Goal: Communication & Community: Answer question/provide support

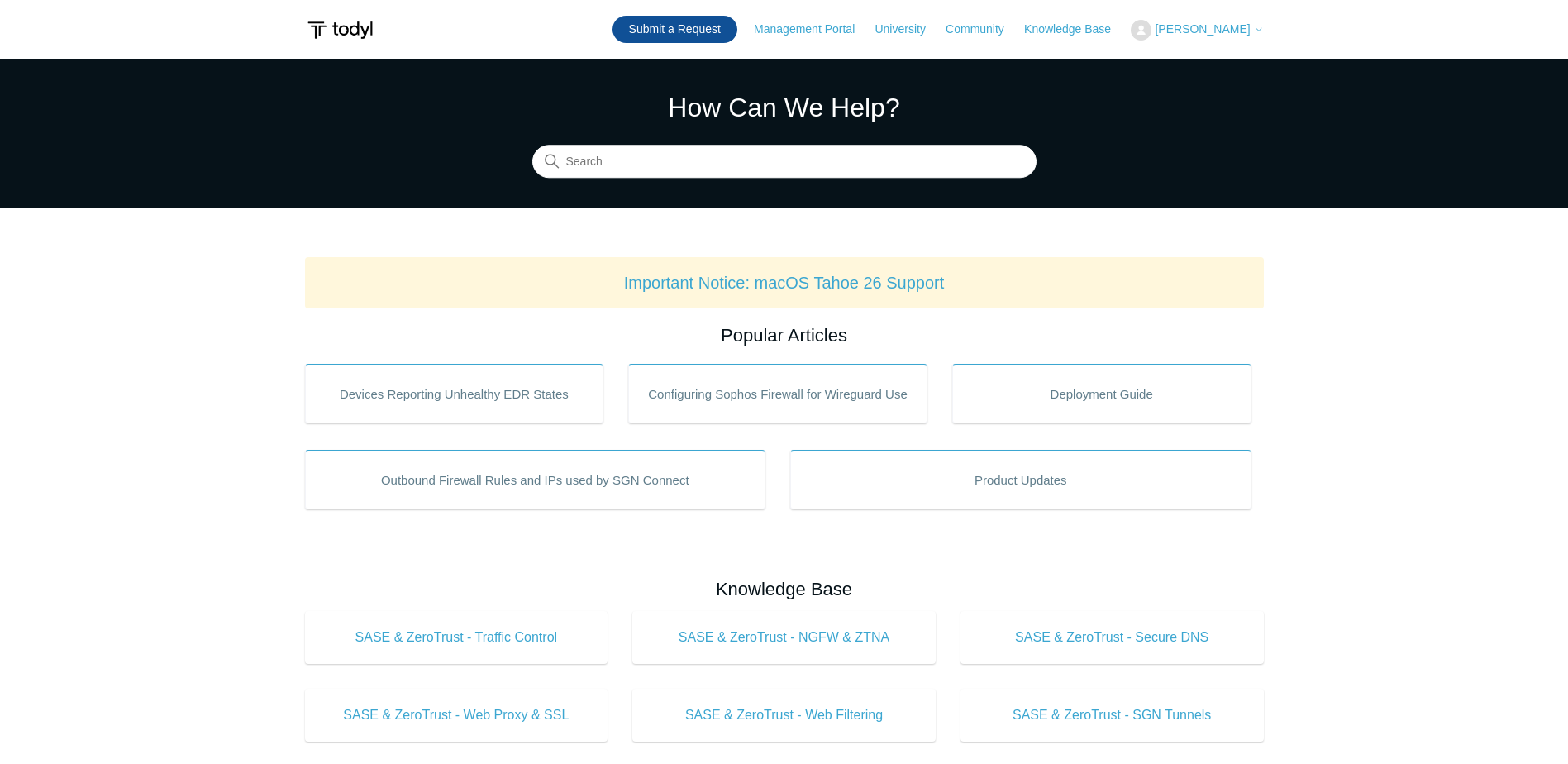
click at [695, 27] on link "Submit a Request" at bounding box center [675, 29] width 125 height 27
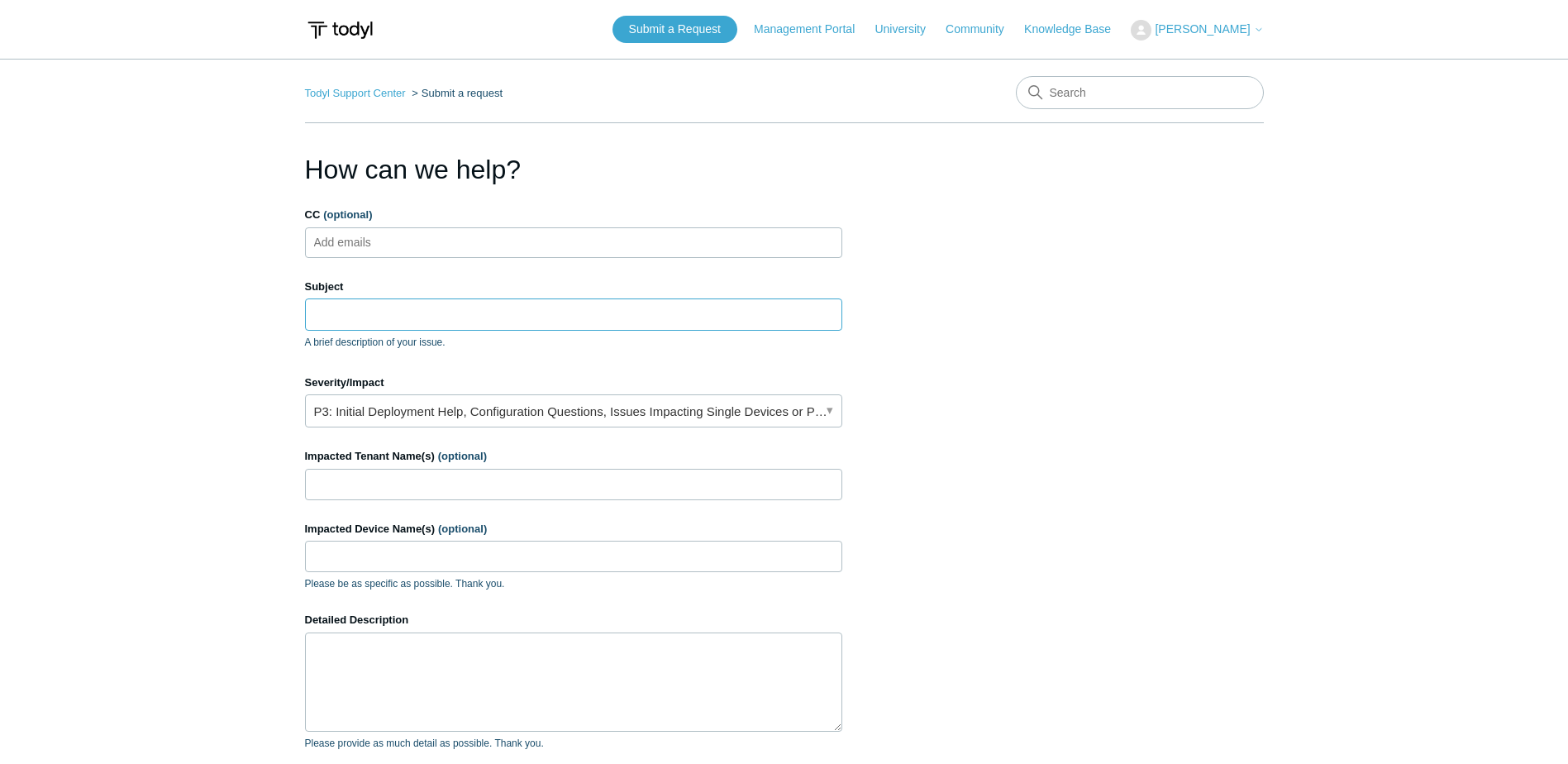
click at [502, 301] on input "Subject" at bounding box center [574, 314] width 537 height 32
type input "W"
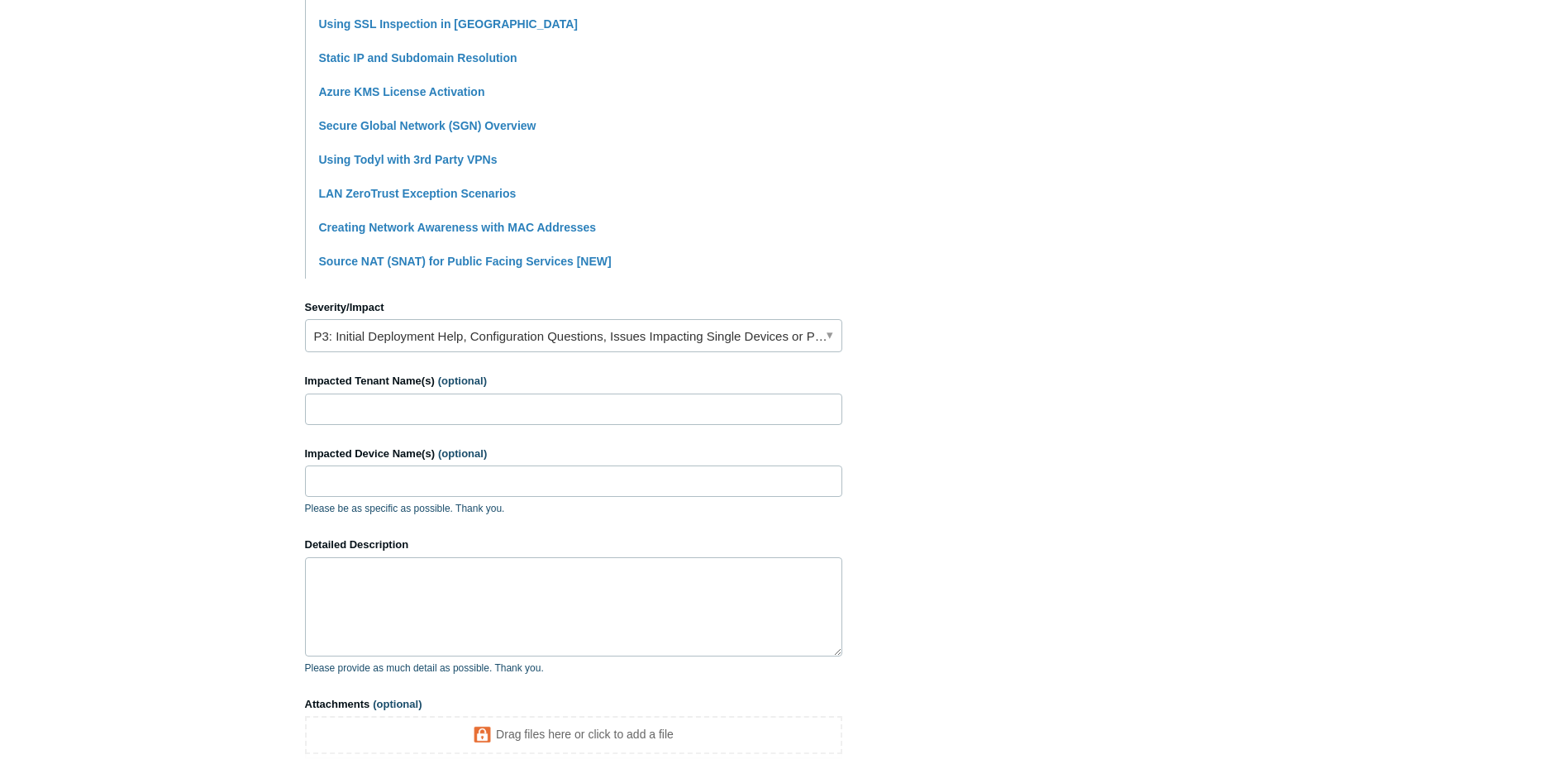
scroll to position [662, 0]
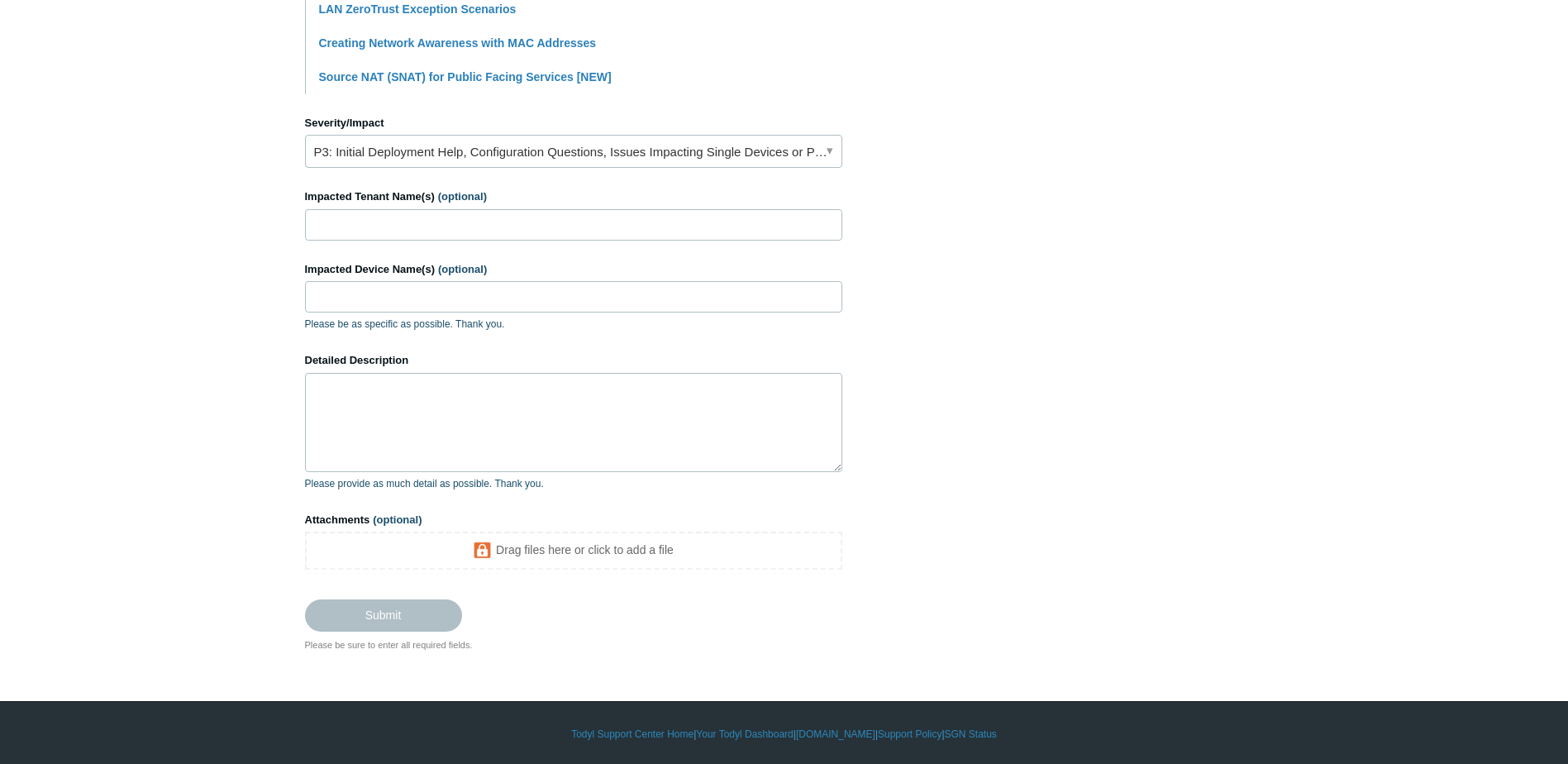
type input "Can't edit\create ZeroTrust Policies"
click at [562, 230] on input "Impacted Tenant Name(s) (optional)" at bounding box center [574, 225] width 537 height 32
type input "A"
click at [769, 154] on link "P3: Initial Deployment Help, Configuration Questions, Issues Impacting Single D…" at bounding box center [574, 150] width 537 height 33
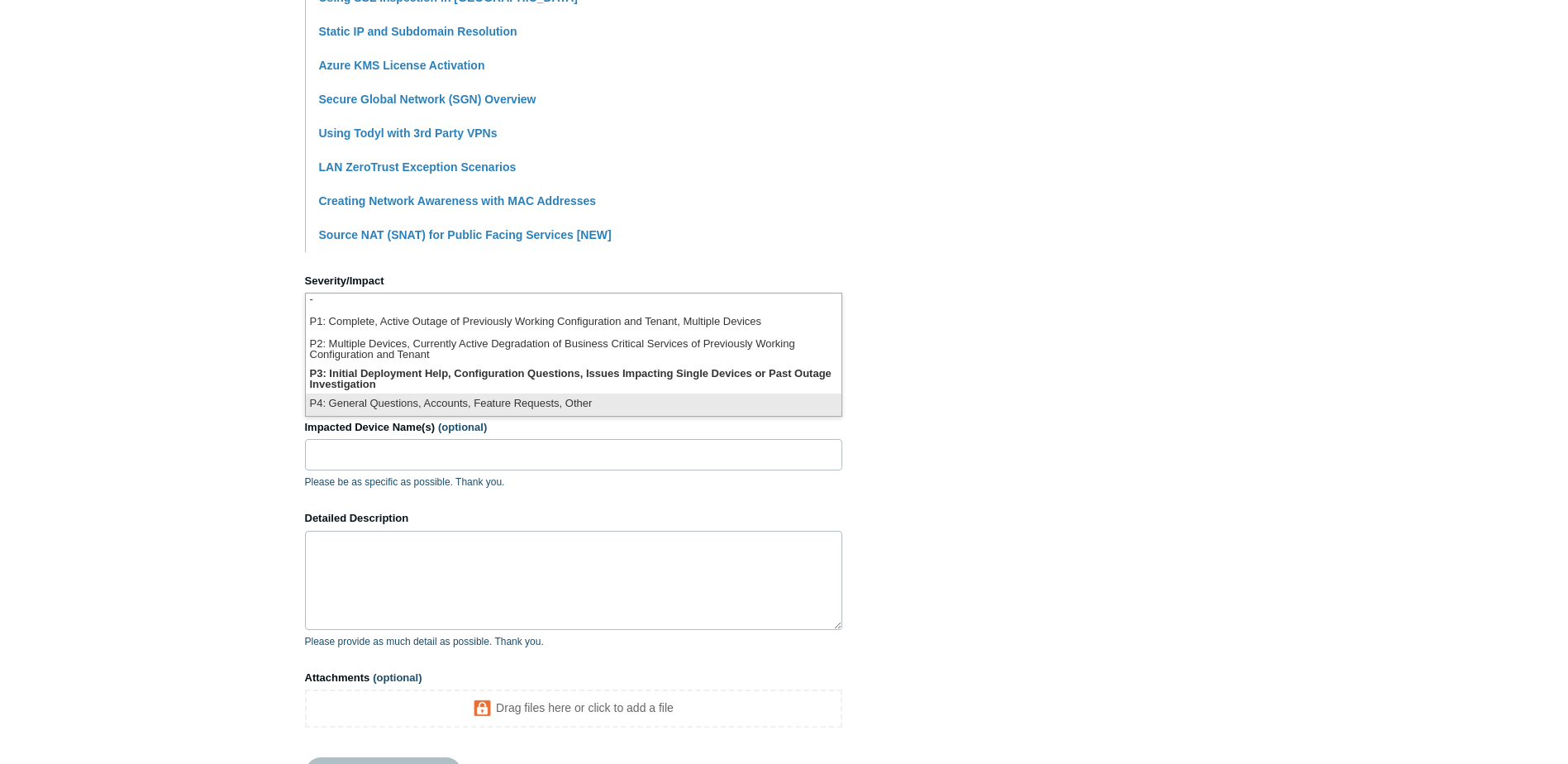
scroll to position [496, 0]
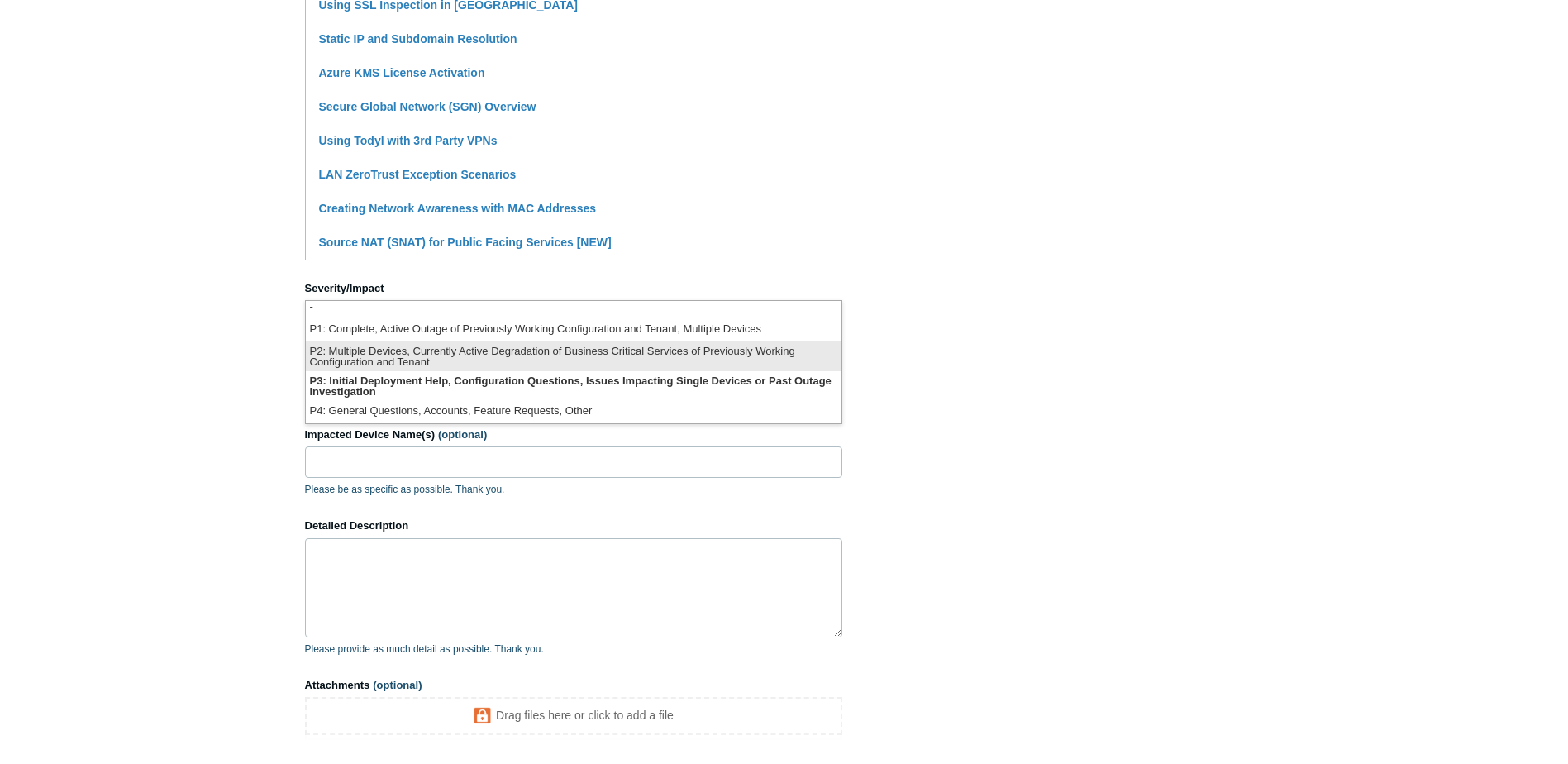
click at [722, 363] on li "P2: Multiple Devices, Currently Active Degradation of Business Critical Service…" at bounding box center [574, 356] width 536 height 30
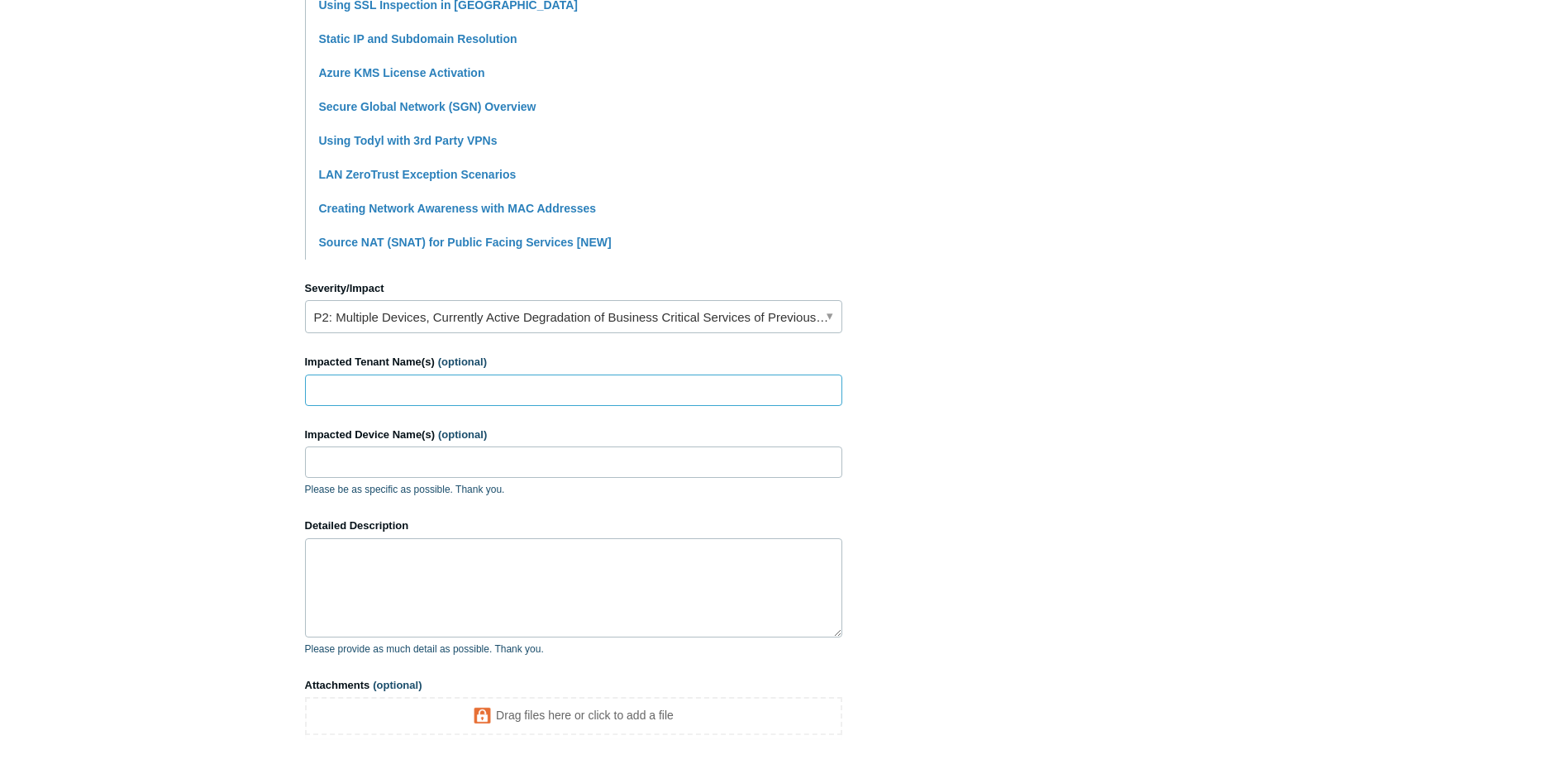
click at [520, 380] on input "Impacted Tenant Name(s) (optional)" at bounding box center [574, 391] width 537 height 32
click at [524, 556] on textarea "Detailed Description" at bounding box center [574, 588] width 537 height 99
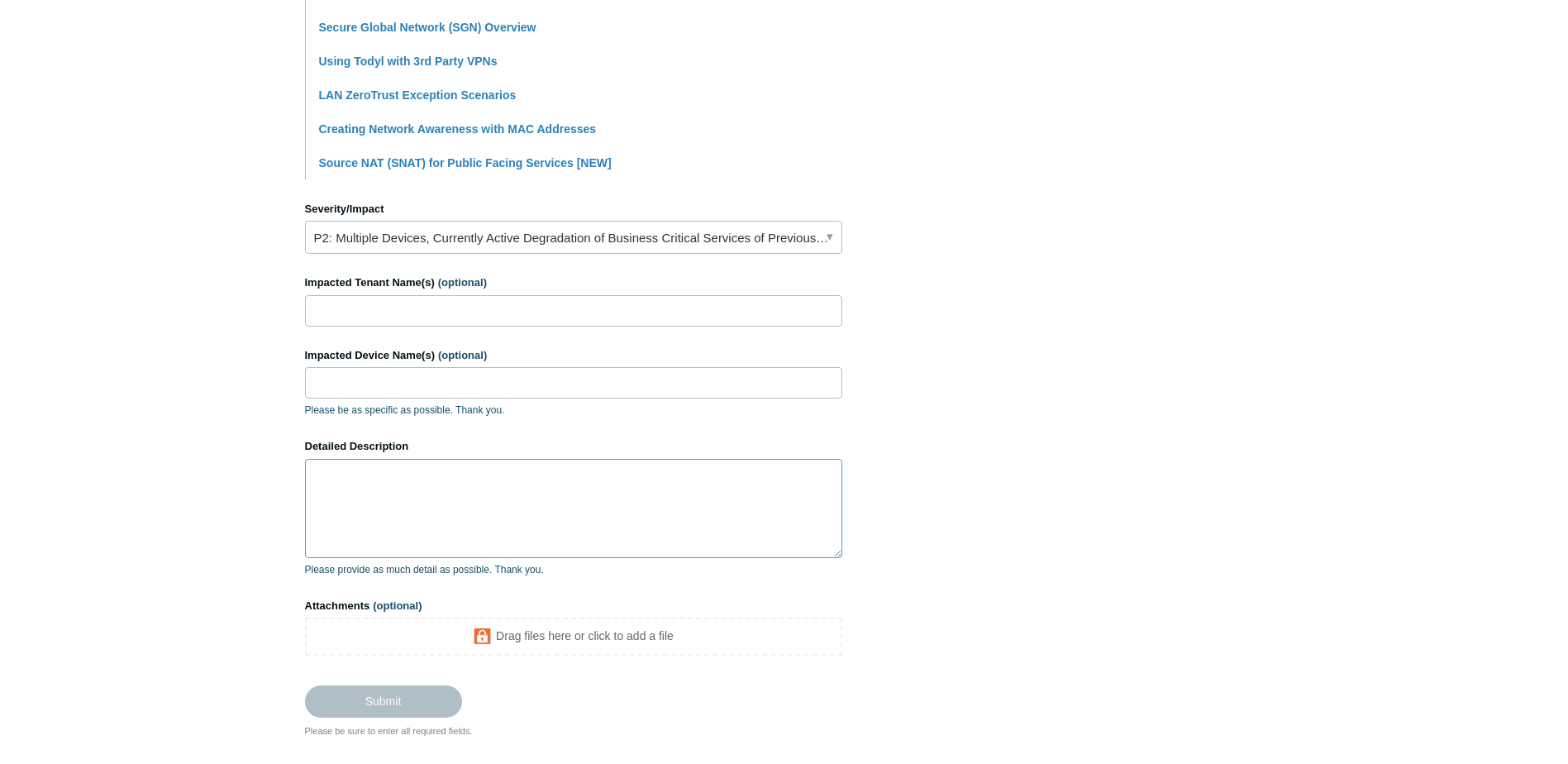
scroll to position [664, 0]
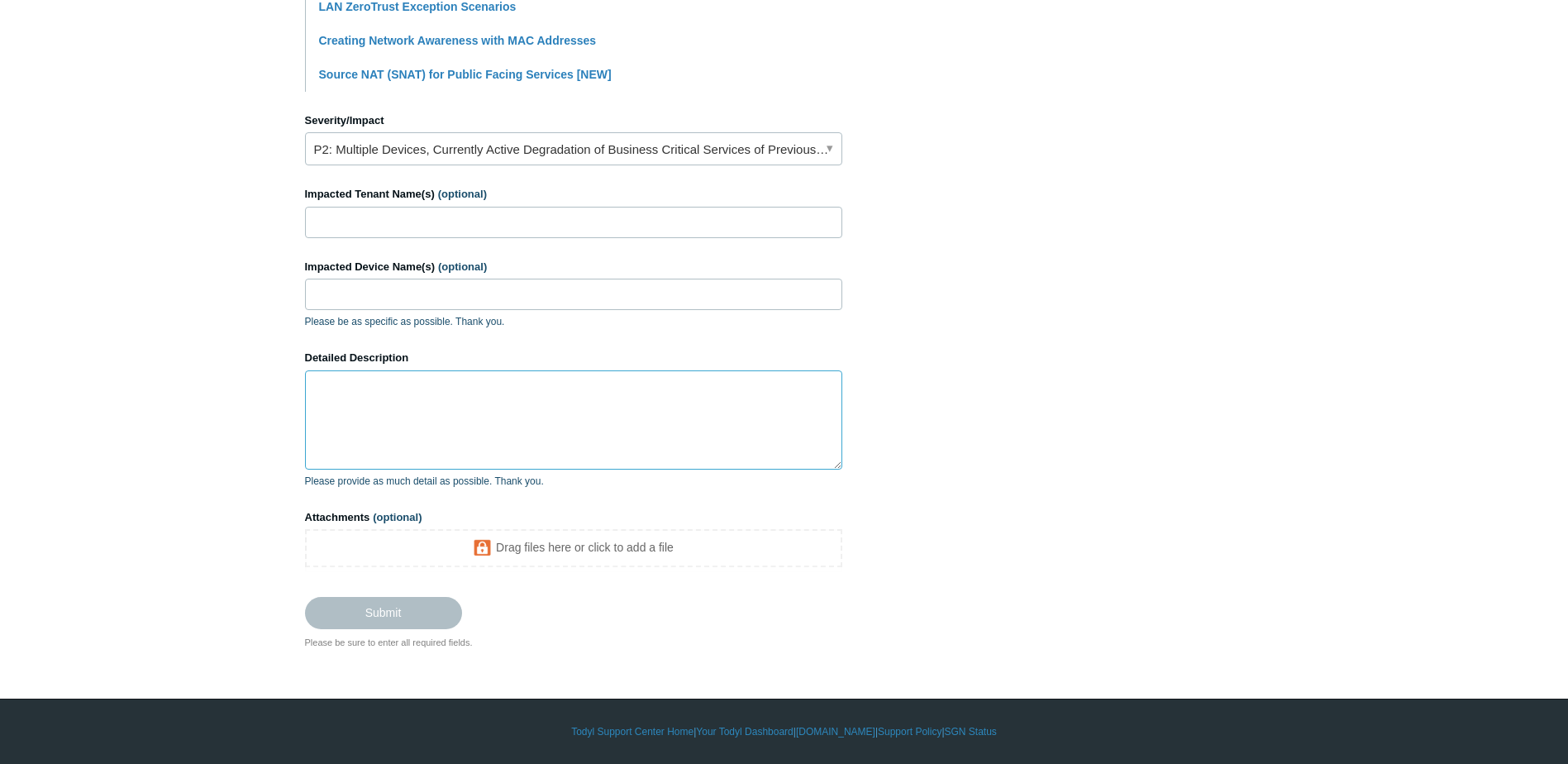
click at [549, 410] on textarea "Detailed Description" at bounding box center [574, 420] width 537 height 99
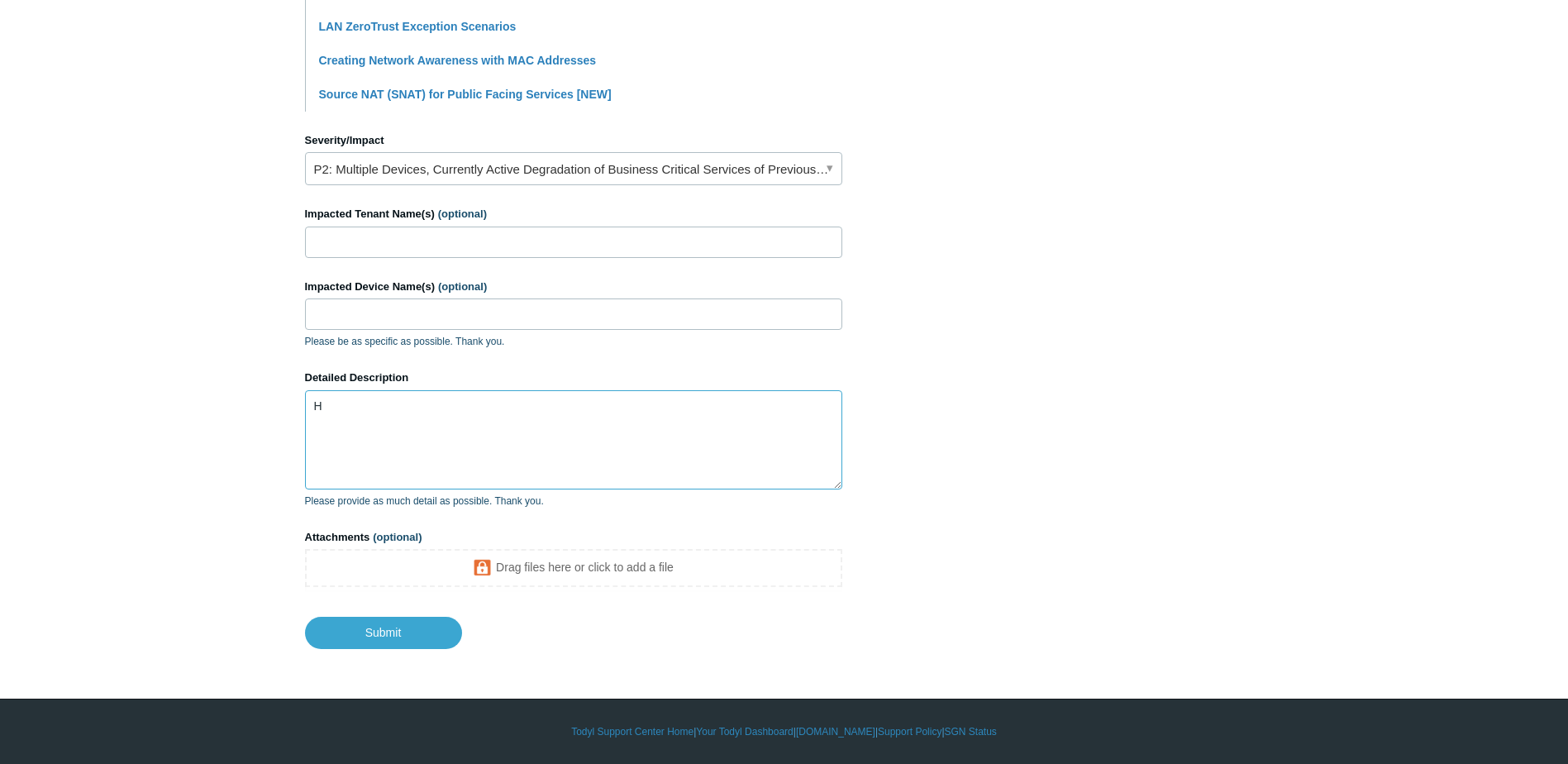
scroll to position [645, 0]
click at [600, 429] on textarea "Hey there, I can't edit my existing ZeroTrust policies" at bounding box center [574, 440] width 537 height 99
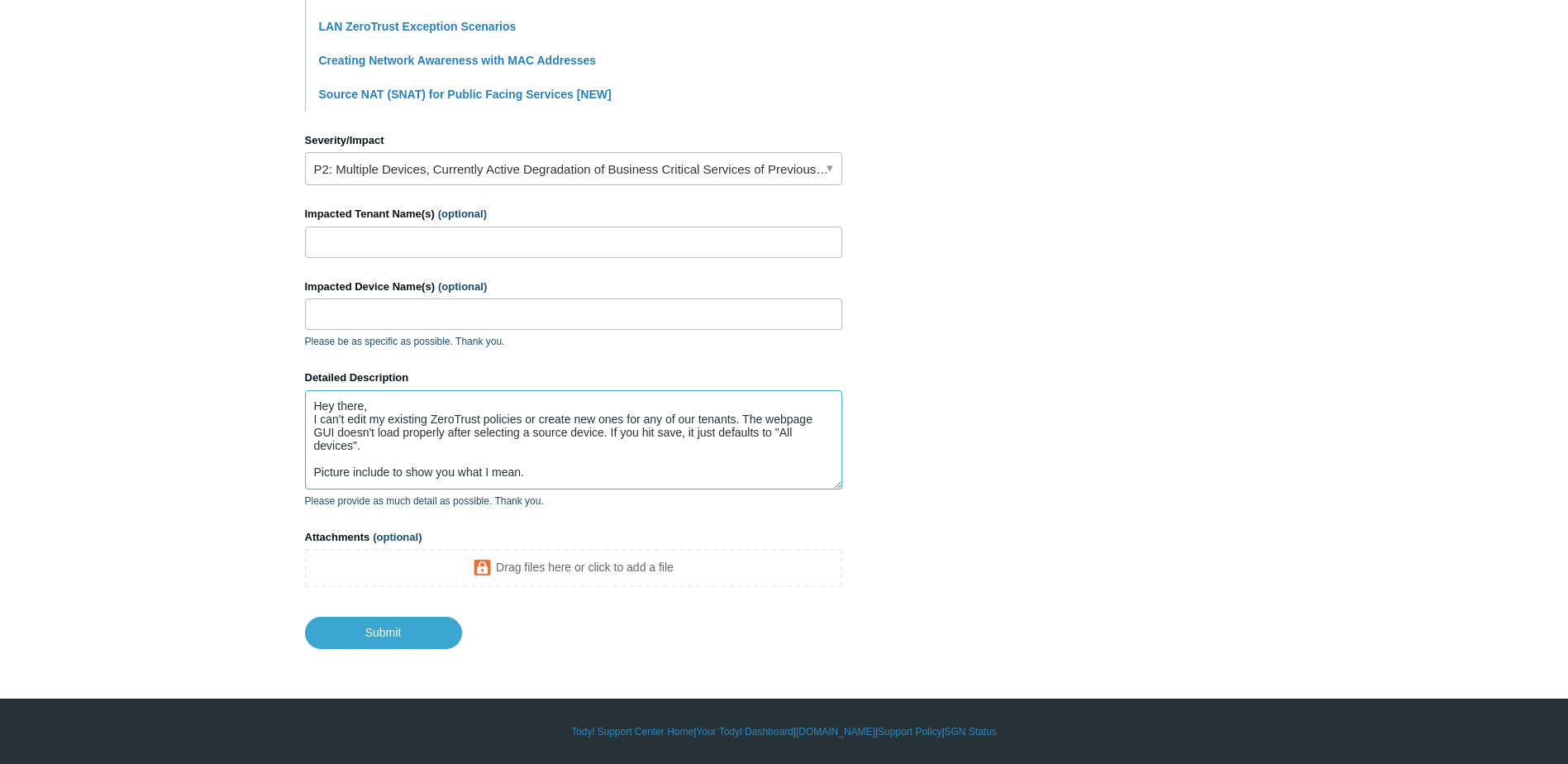
type textarea "Hey there, I can't edit my existing ZeroTrust policies or create new ones for a…"
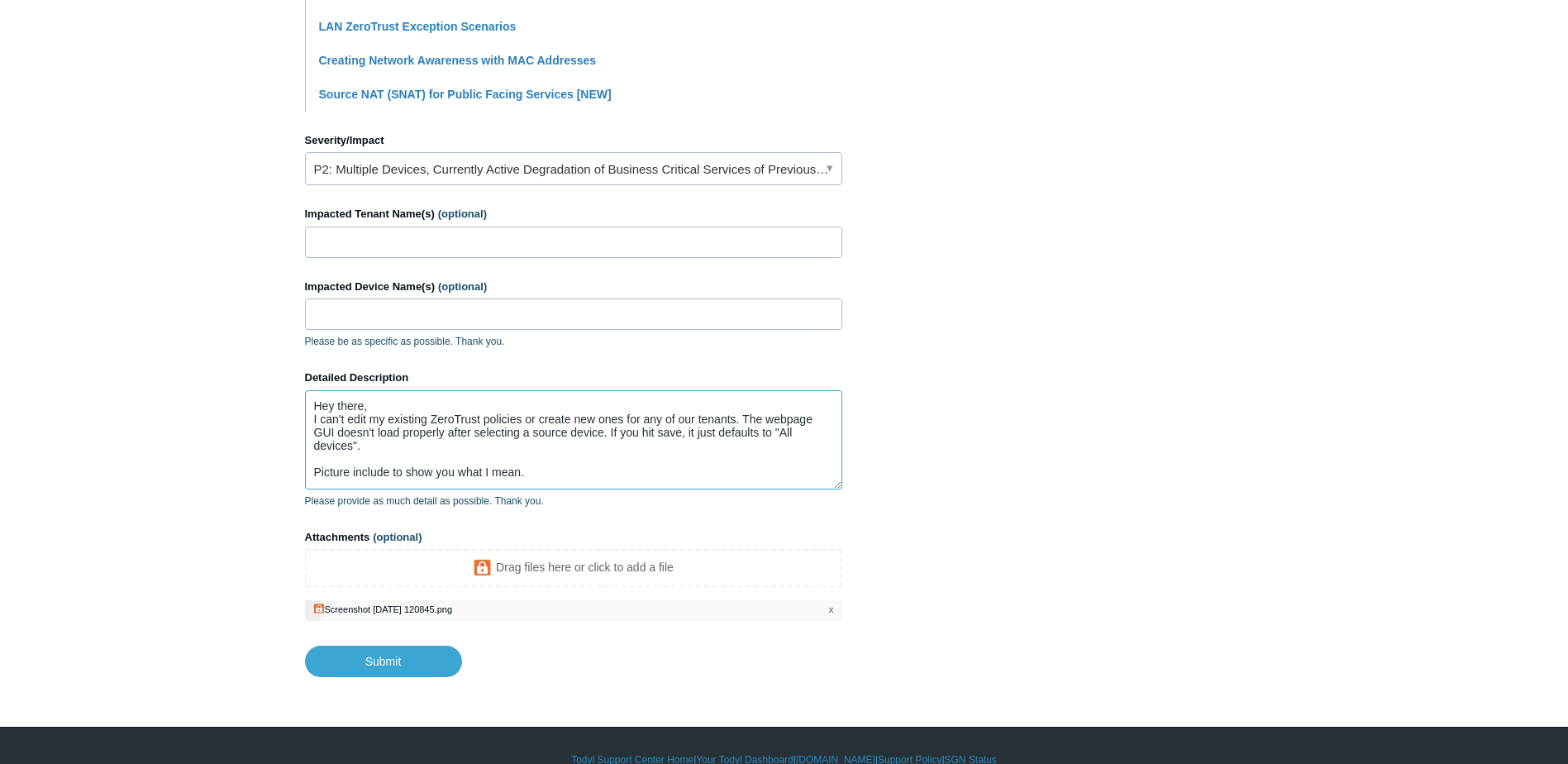
click at [591, 462] on textarea "Hey there, I can't edit my existing ZeroTrust policies or create new ones for a…" at bounding box center [574, 440] width 537 height 99
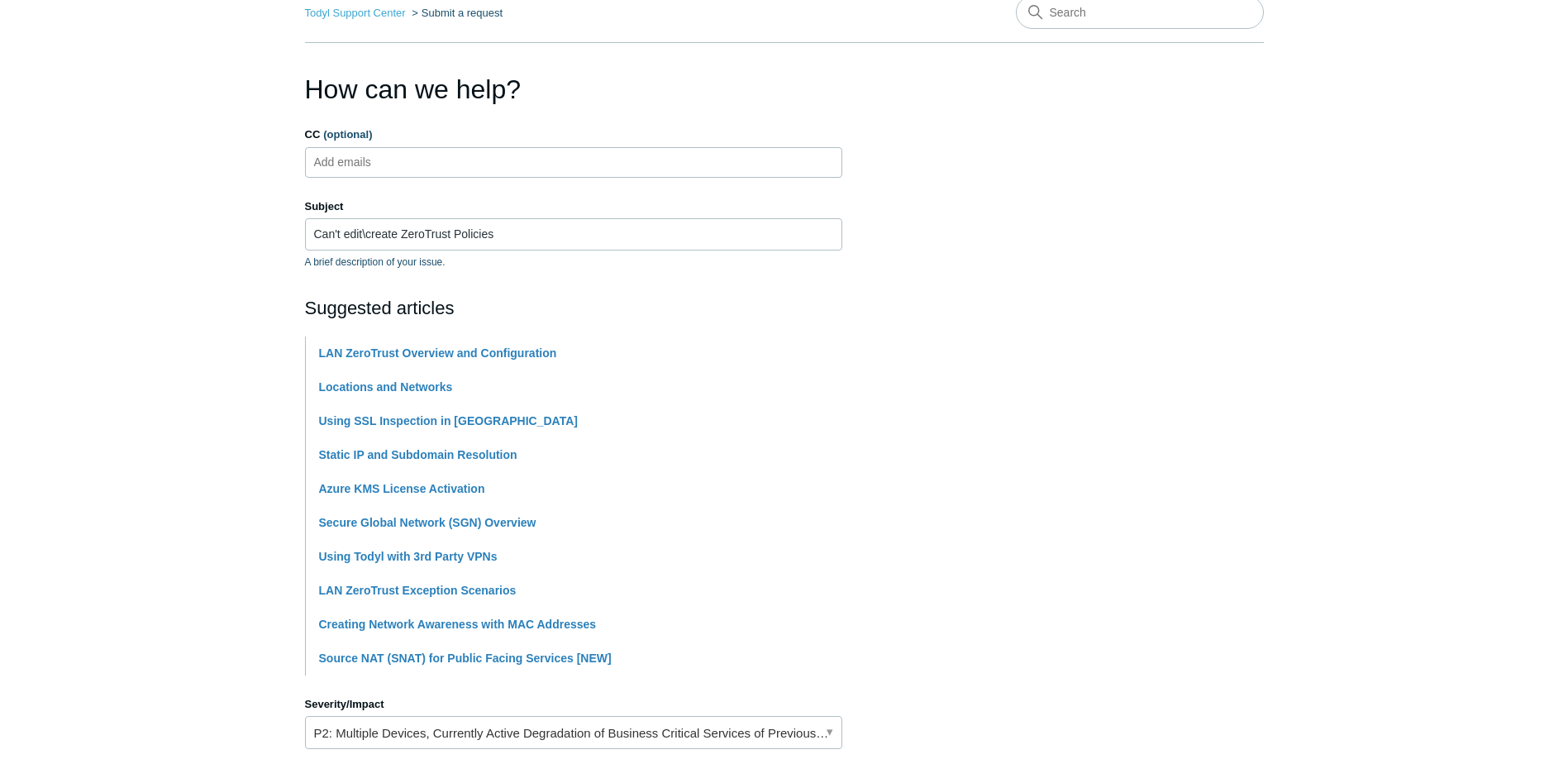
scroll to position [0, 0]
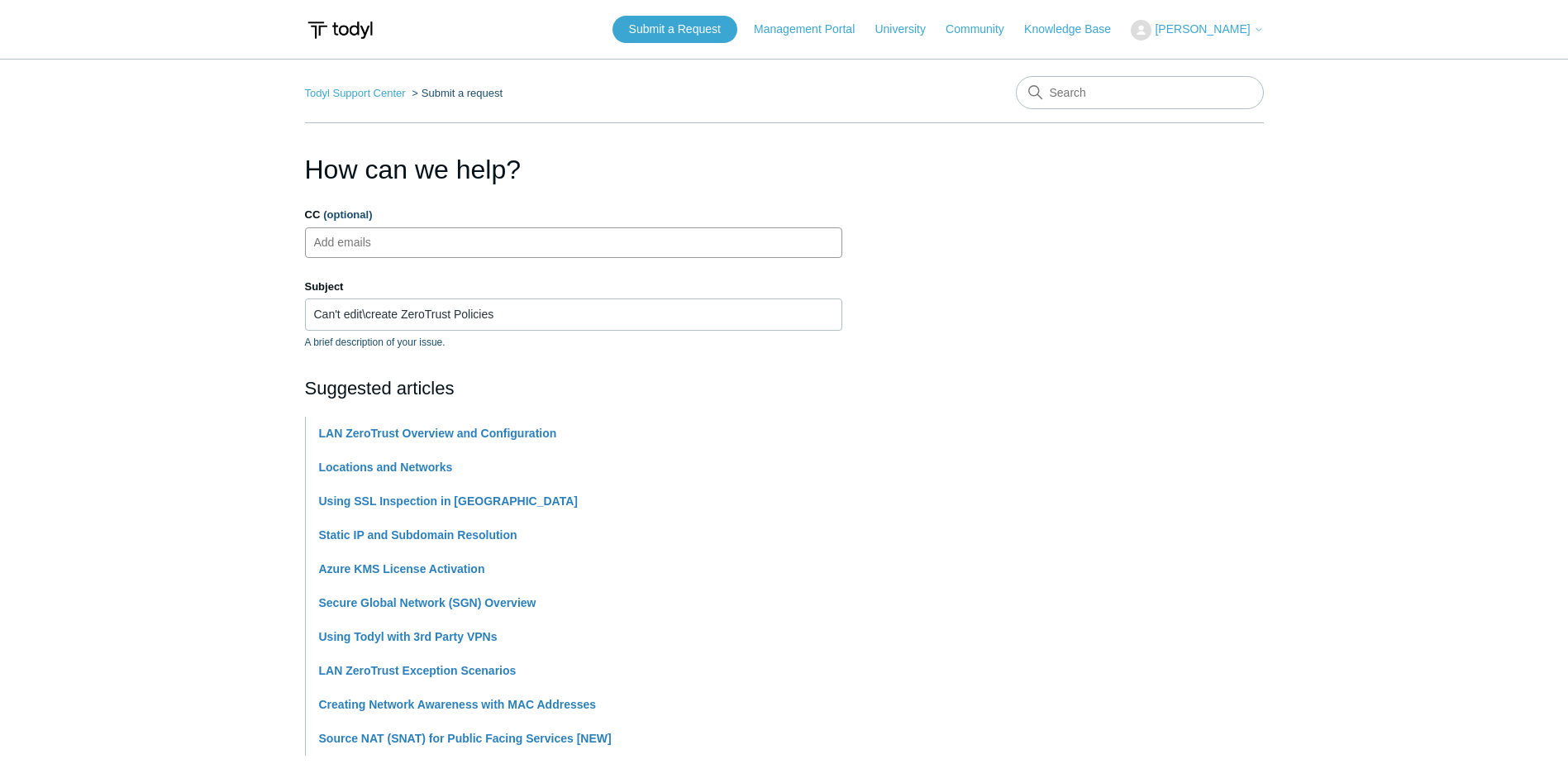
click at [577, 248] on ul "Add emails" at bounding box center [574, 243] width 537 height 31
type input "laura@dispatchtech.com"
click at [648, 233] on ul "laura@dispatchtech.com" at bounding box center [574, 243] width 537 height 31
type input "charles@dispatchtech.com"
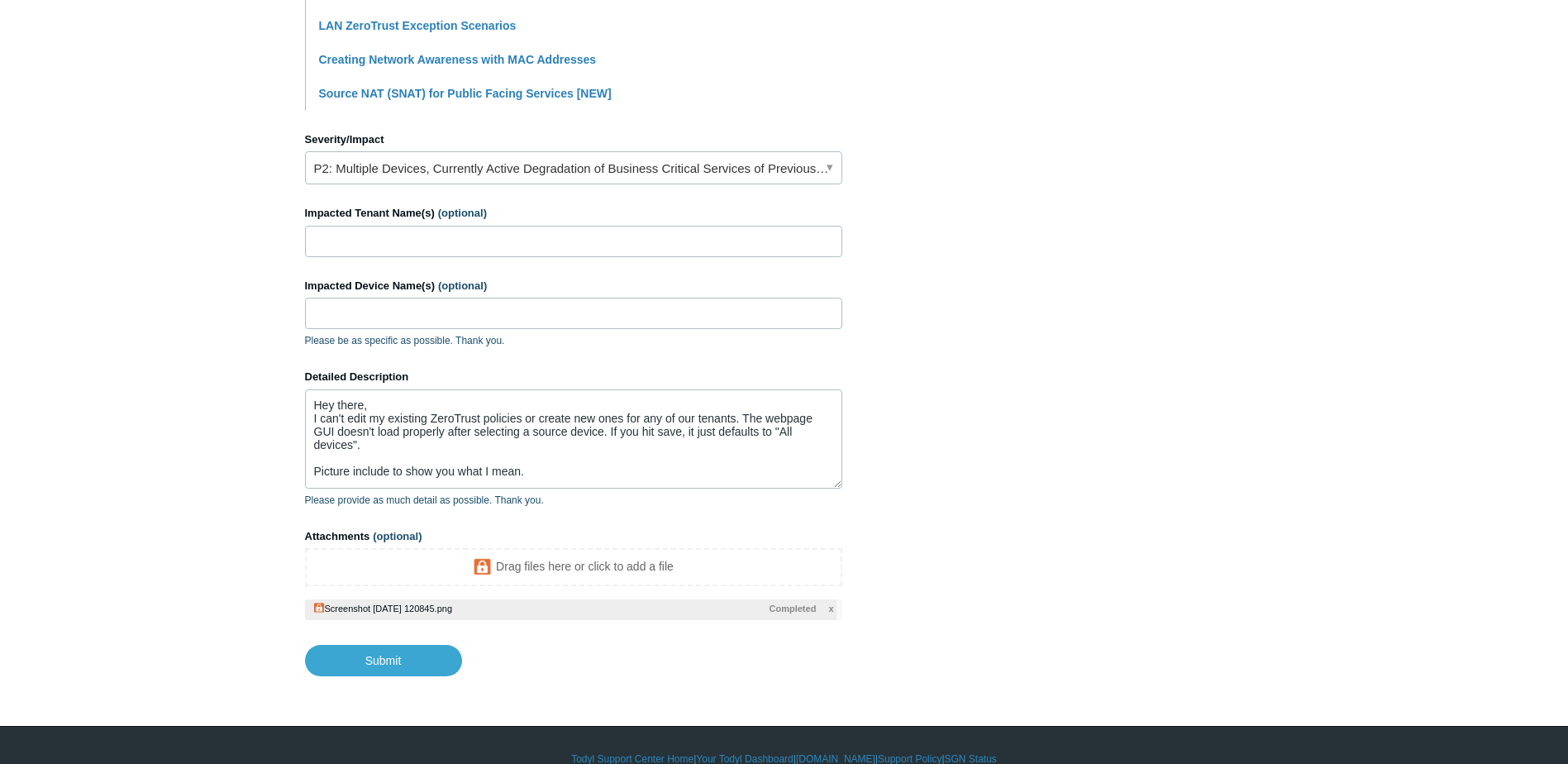
scroll to position [672, 0]
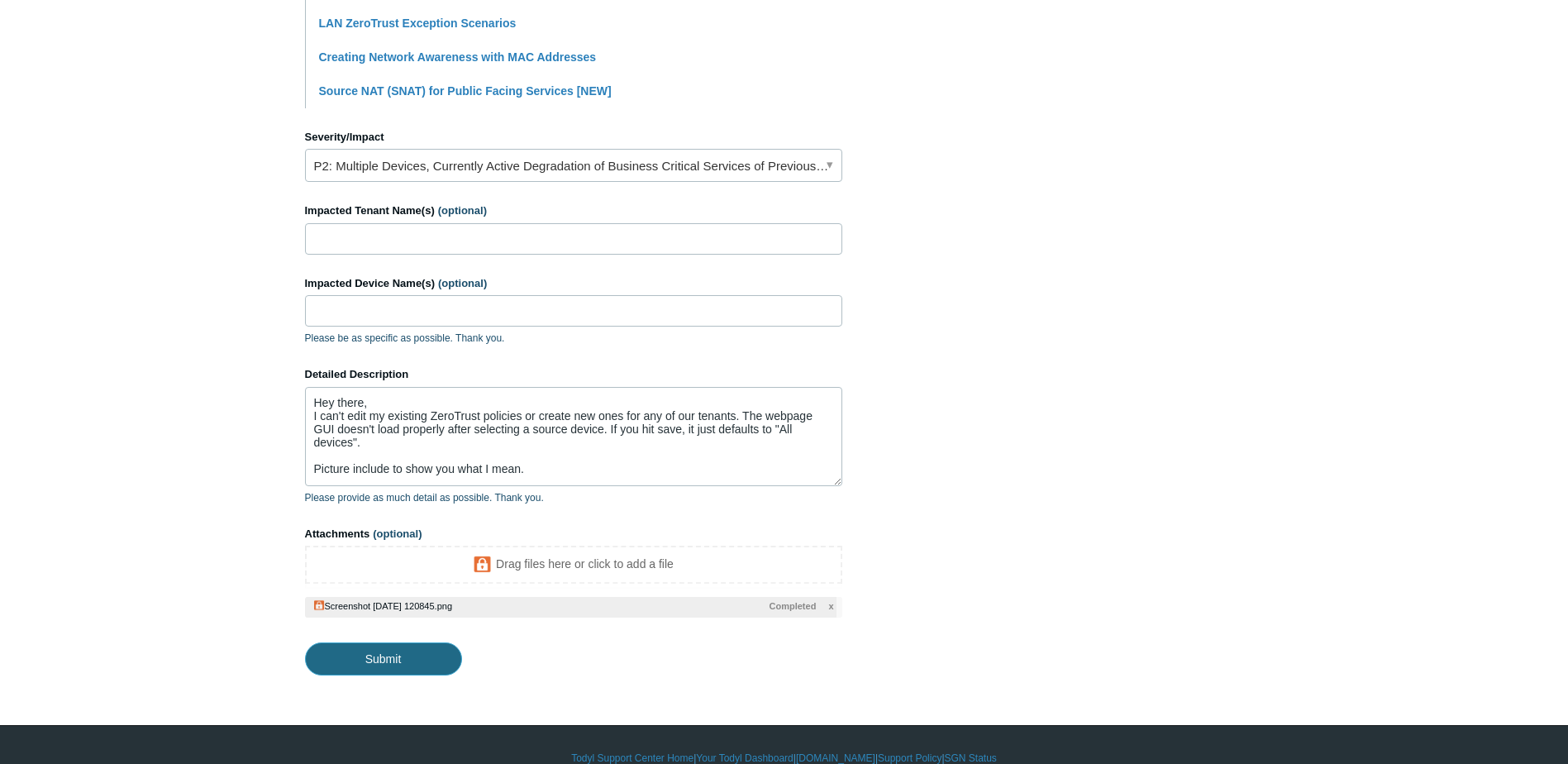
click at [413, 643] on input "Submit" at bounding box center [384, 659] width 157 height 33
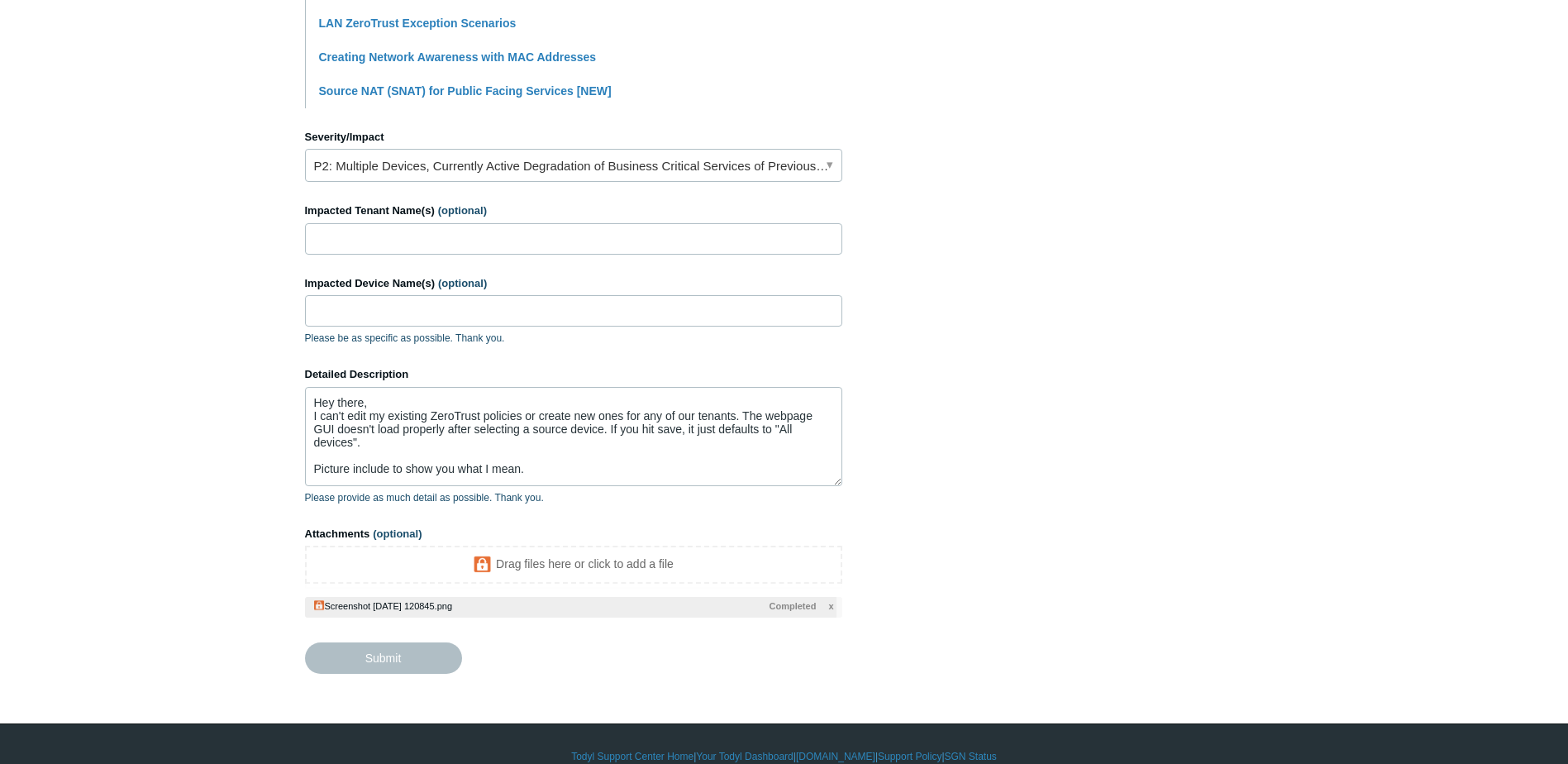
type textarea "Hey there, I can't edit my existing ZeroTrust policies or create new ones for a…"
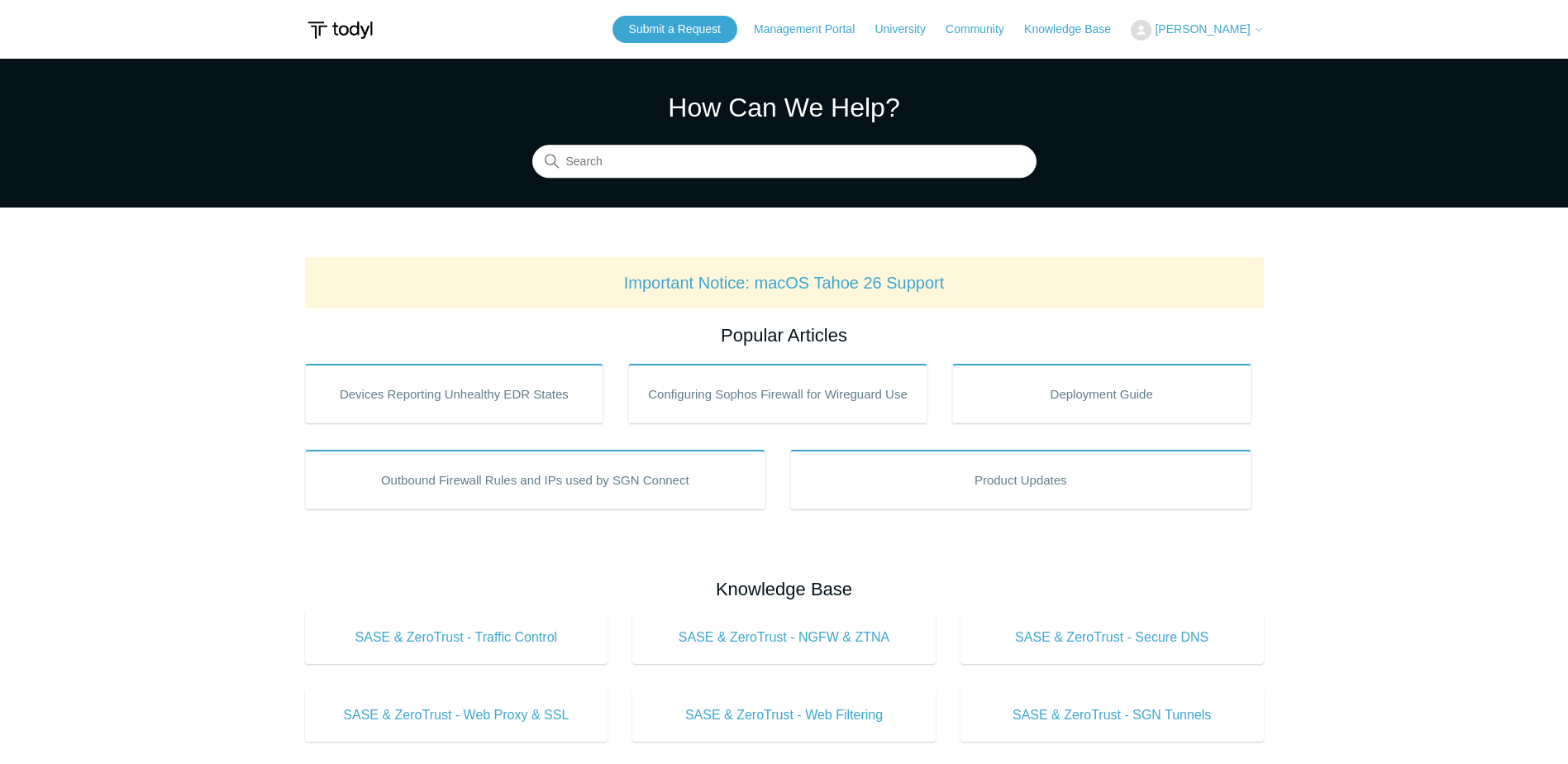
click at [1203, 32] on span "[PERSON_NAME]" at bounding box center [1202, 28] width 95 height 13
click at [1191, 76] on link "My Support Requests" at bounding box center [1212, 65] width 161 height 29
click at [1174, 33] on span "[PERSON_NAME]" at bounding box center [1202, 28] width 95 height 13
click at [1176, 74] on link "My Support Requests" at bounding box center [1212, 65] width 161 height 29
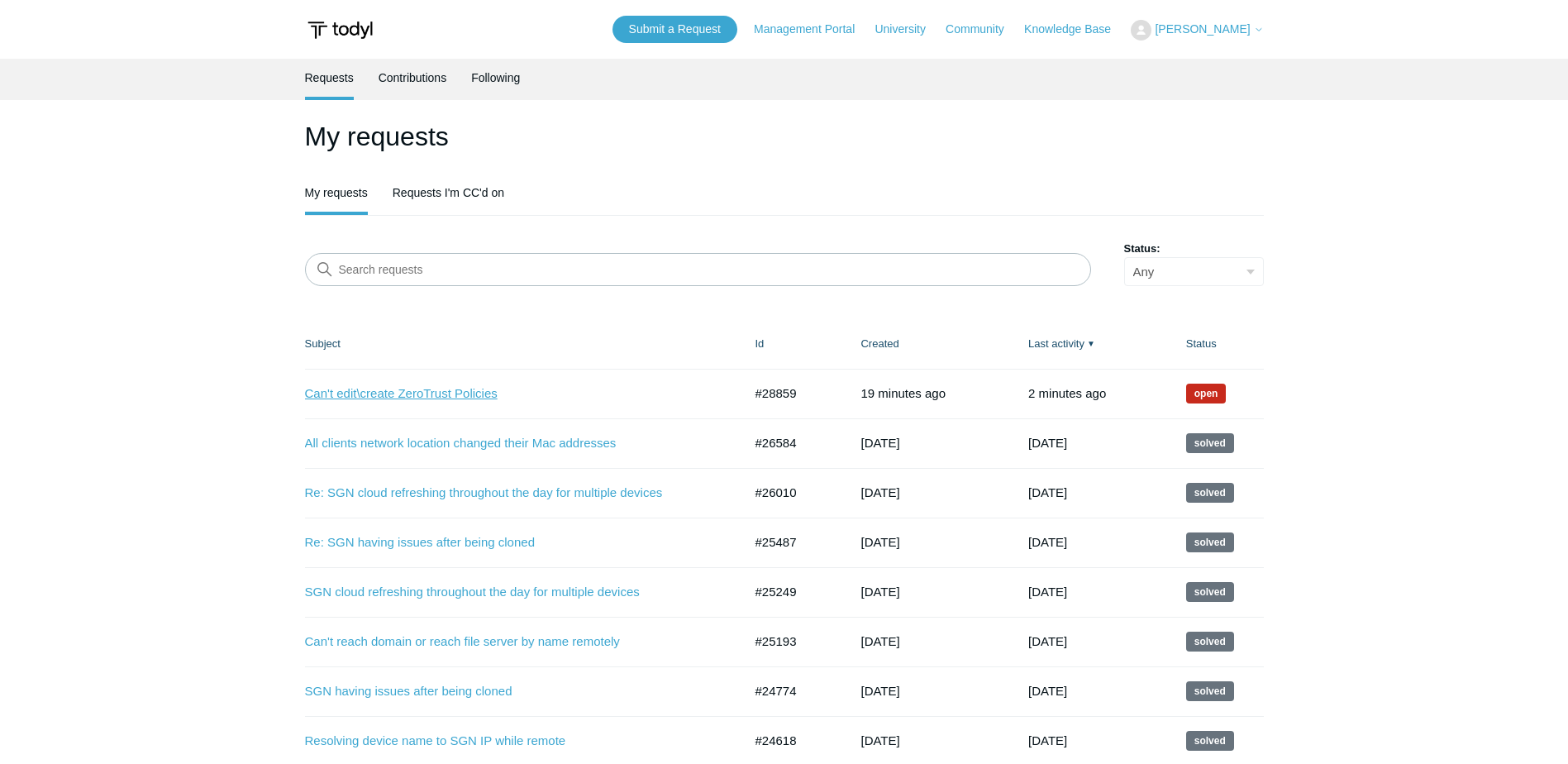
click at [454, 396] on link "Can't edit\create ZeroTrust Policies" at bounding box center [512, 394] width 414 height 19
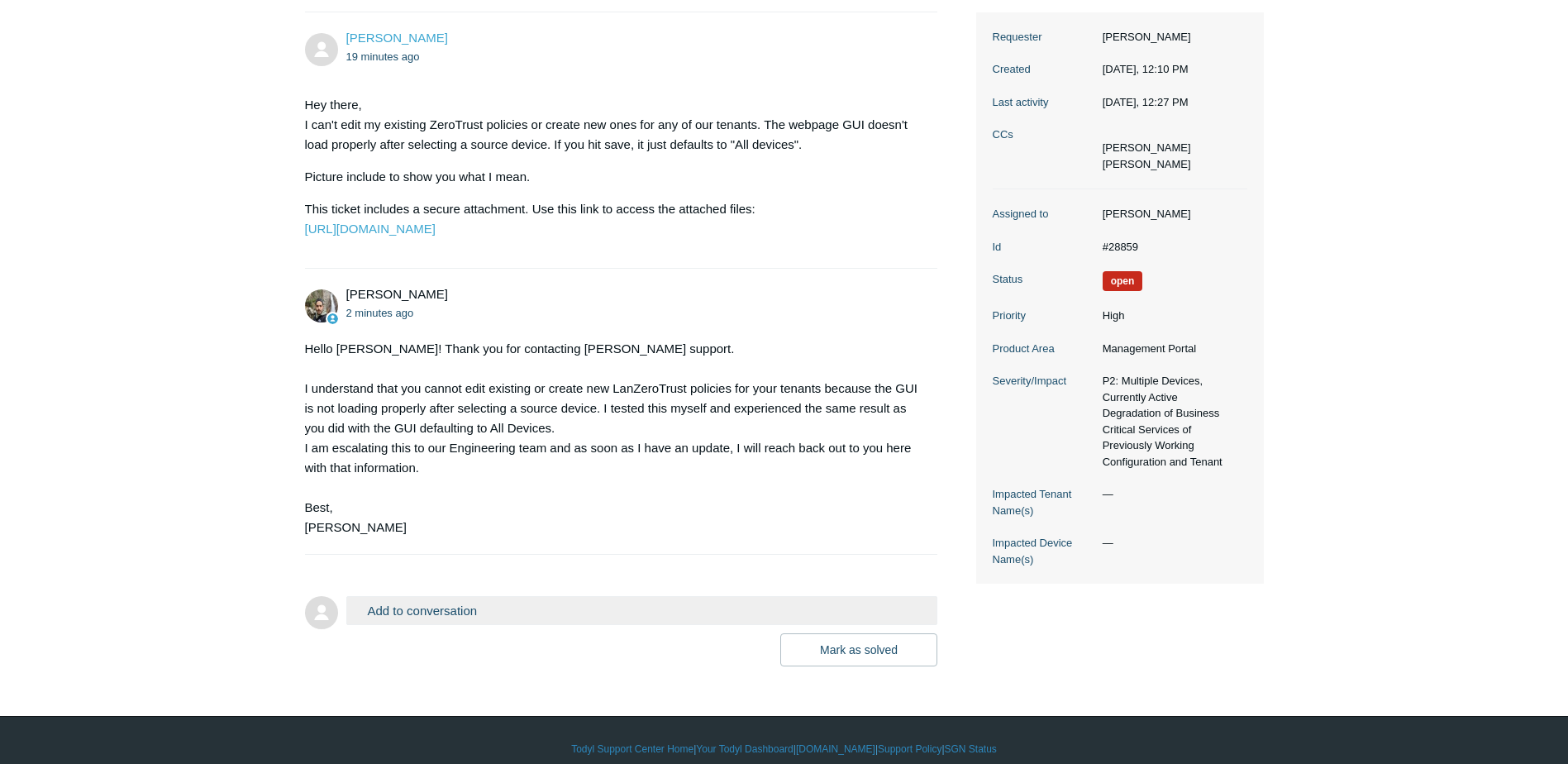
scroll to position [248, 0]
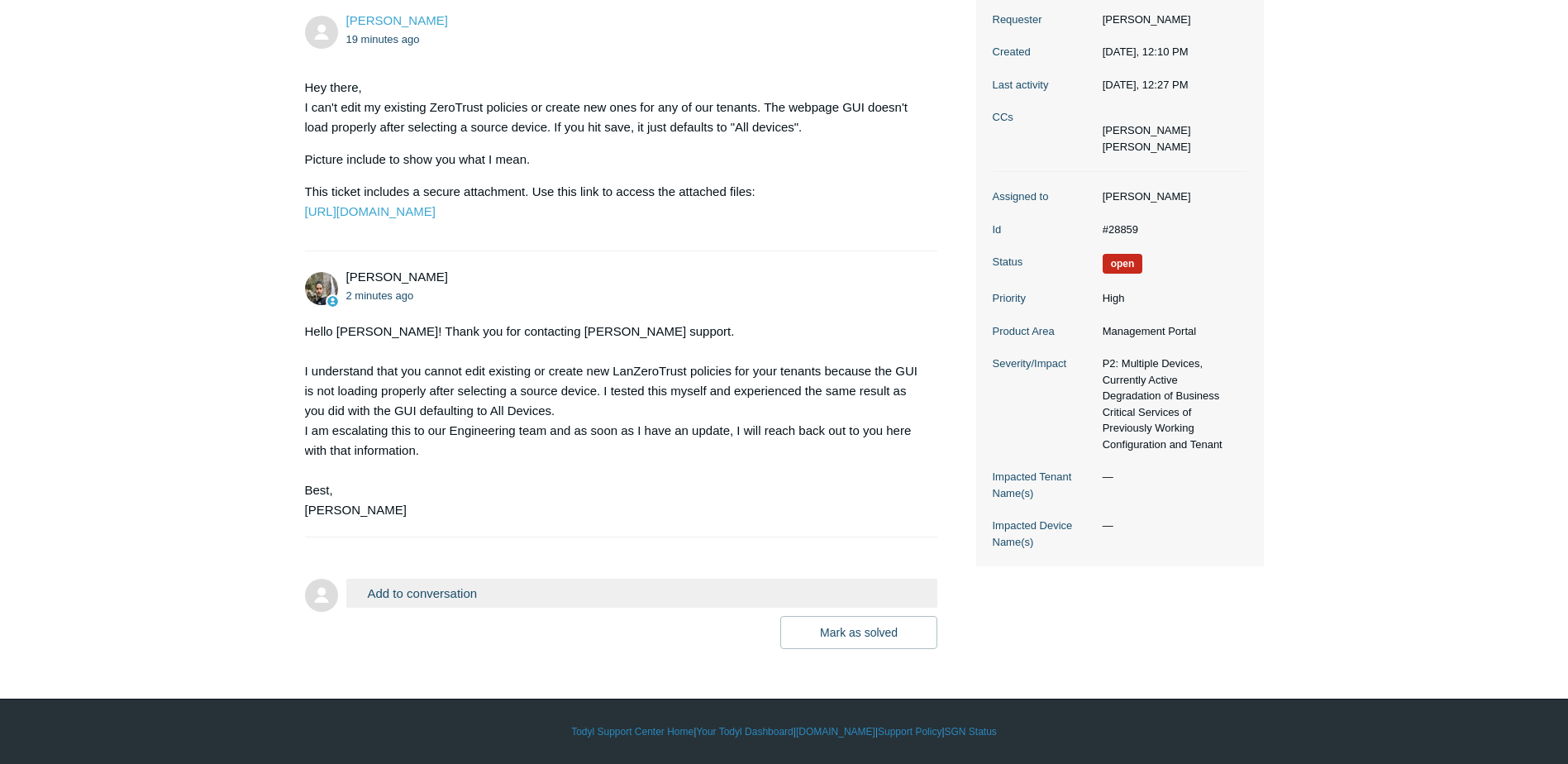
click at [522, 608] on button "Add to conversation" at bounding box center [641, 593] width 592 height 29
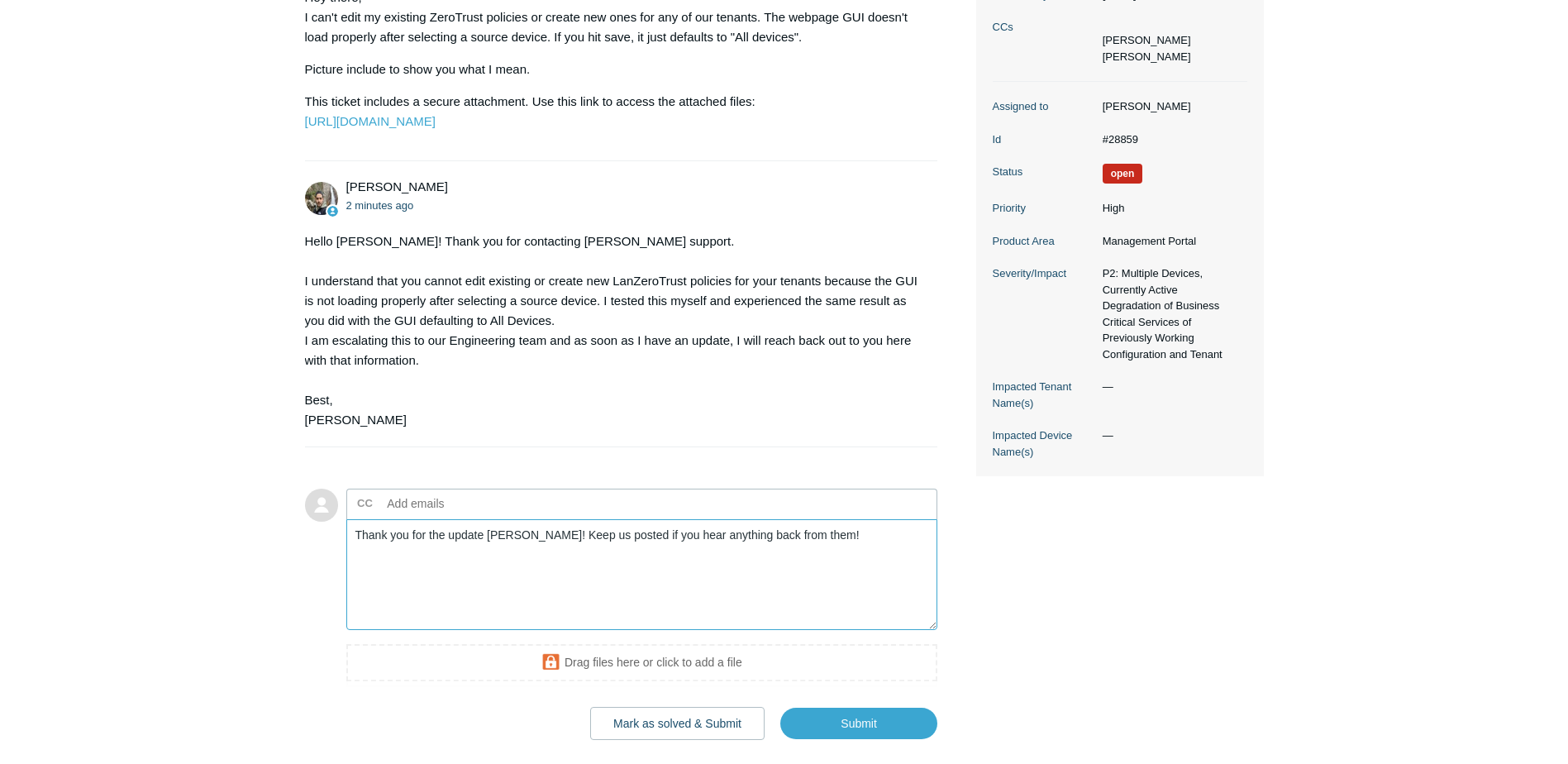
scroll to position [465, 0]
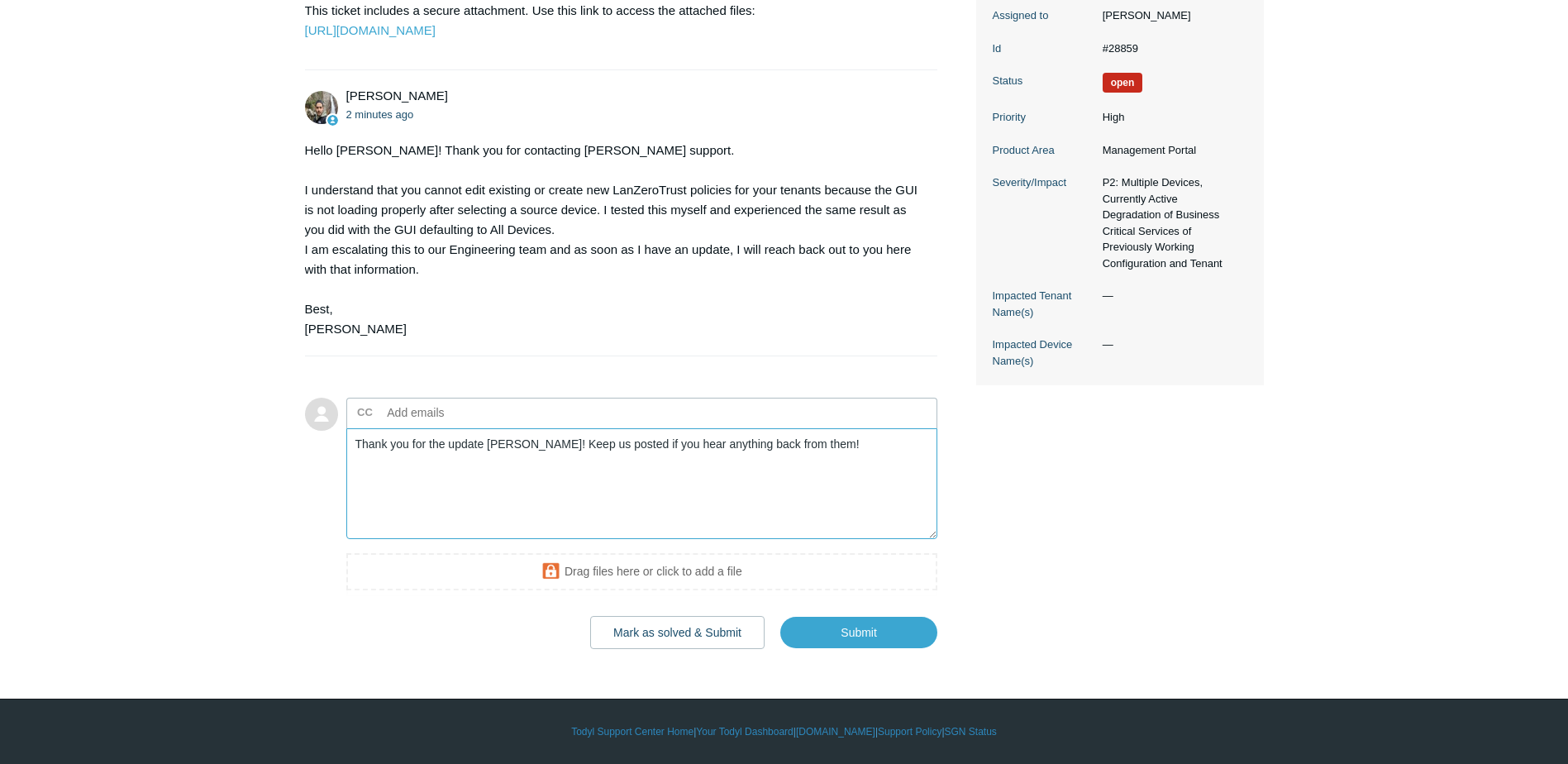
drag, startPoint x: 833, startPoint y: 442, endPoint x: 526, endPoint y: 471, distance: 308.4
click at [526, 471] on textarea "Thank you for the update [PERSON_NAME]! Keep us posted if you hear anything bac…" at bounding box center [641, 484] width 592 height 111
click at [698, 444] on textarea "Thank you for the update [PERSON_NAME]! We will be on the lookout for any updat…" at bounding box center [641, 484] width 592 height 111
type textarea "Thank you for the update [PERSON_NAME]! We will be on the lookout for any futur…"
click at [926, 629] on input "Submit" at bounding box center [859, 632] width 157 height 33
